Goal: Information Seeking & Learning: Learn about a topic

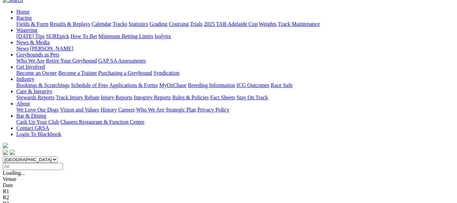
scroll to position [68, 0]
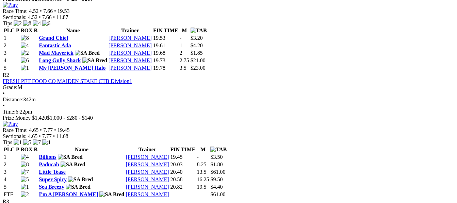
scroll to position [395, 0]
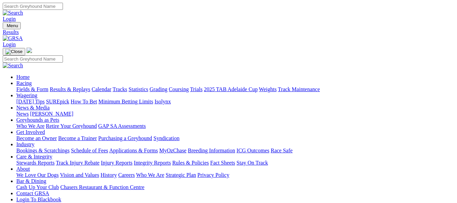
click at [23, 86] on link "Fields & Form" at bounding box center [32, 89] width 32 height 6
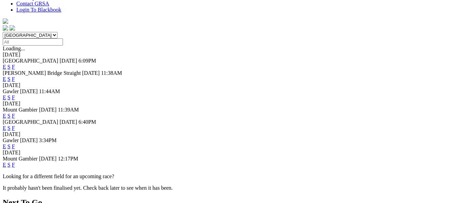
scroll to position [191, 0]
click at [15, 125] on link "F" at bounding box center [13, 128] width 3 height 6
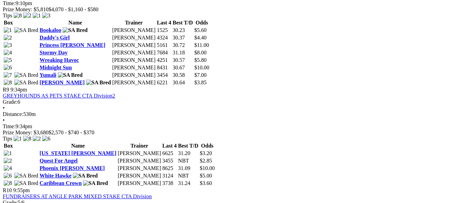
scroll to position [1266, 0]
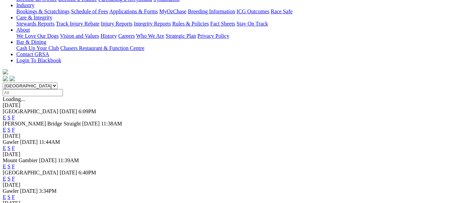
scroll to position [163, 0]
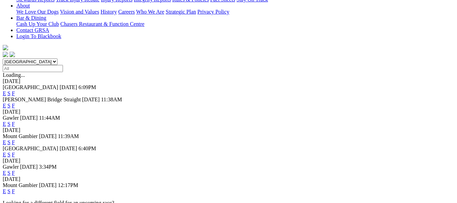
click at [15, 170] on link "F" at bounding box center [13, 173] width 3 height 6
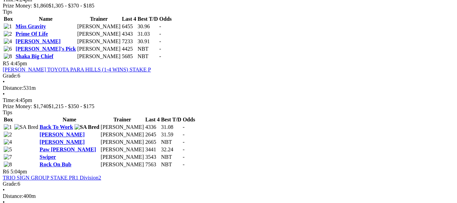
scroll to position [708, 0]
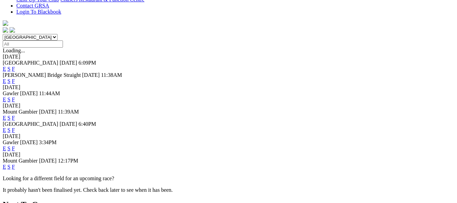
scroll to position [218, 0]
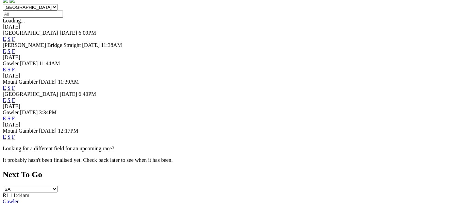
click at [15, 134] on link "F" at bounding box center [13, 137] width 3 height 6
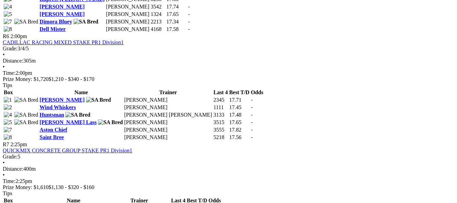
scroll to position [912, 0]
